Goal: Task Accomplishment & Management: Use online tool/utility

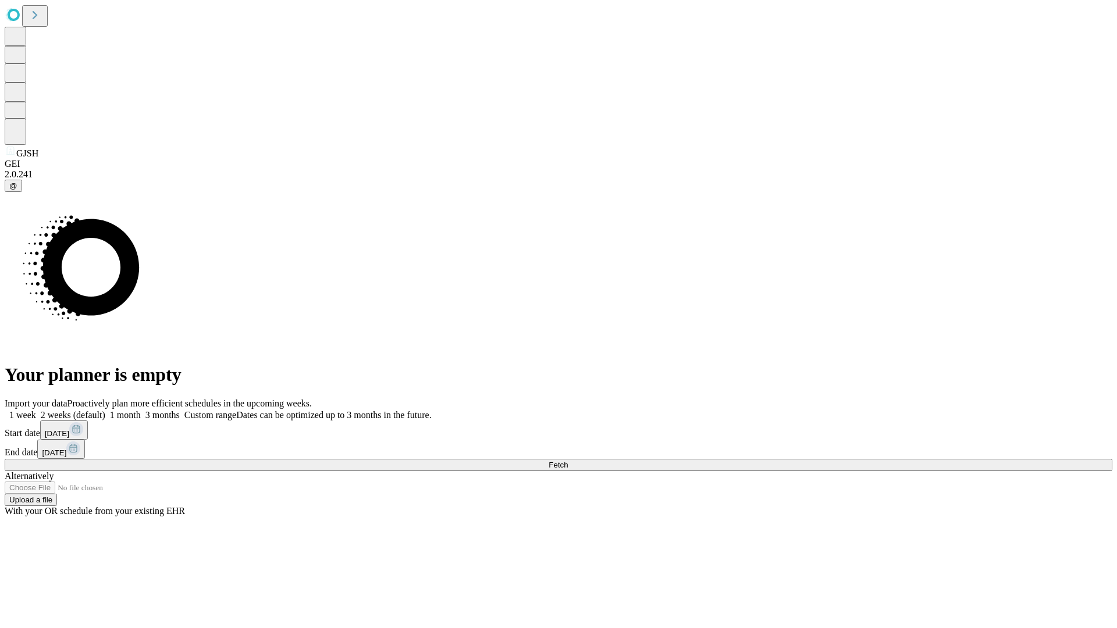
click at [568, 461] on span "Fetch" at bounding box center [557, 465] width 19 height 9
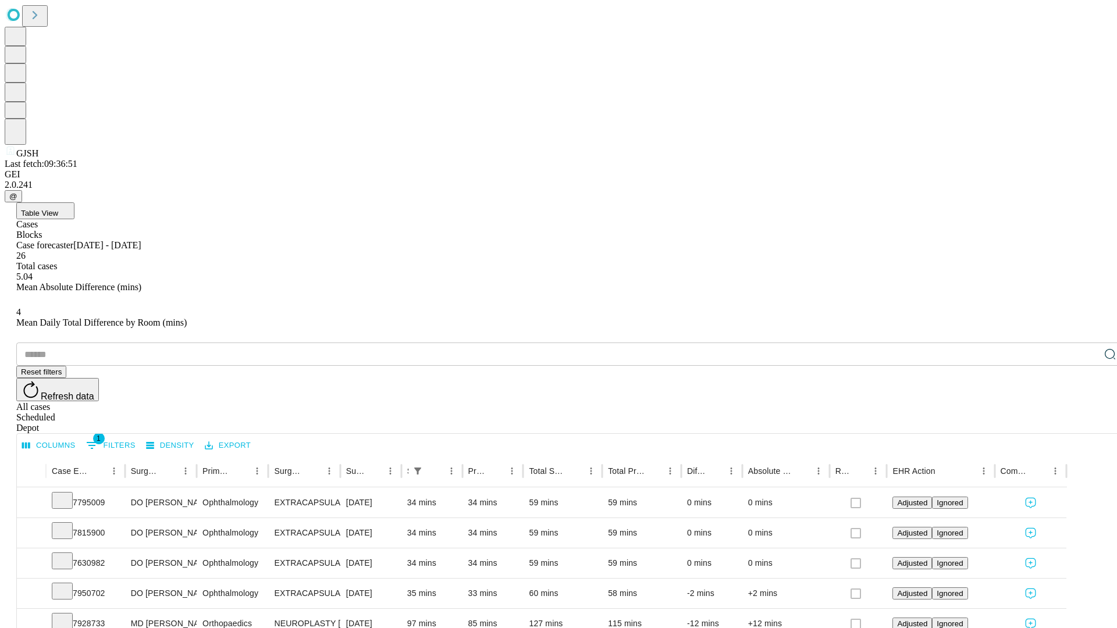
click at [1086, 423] on div "Depot" at bounding box center [569, 428] width 1107 height 10
